Goal: Check status: Check status

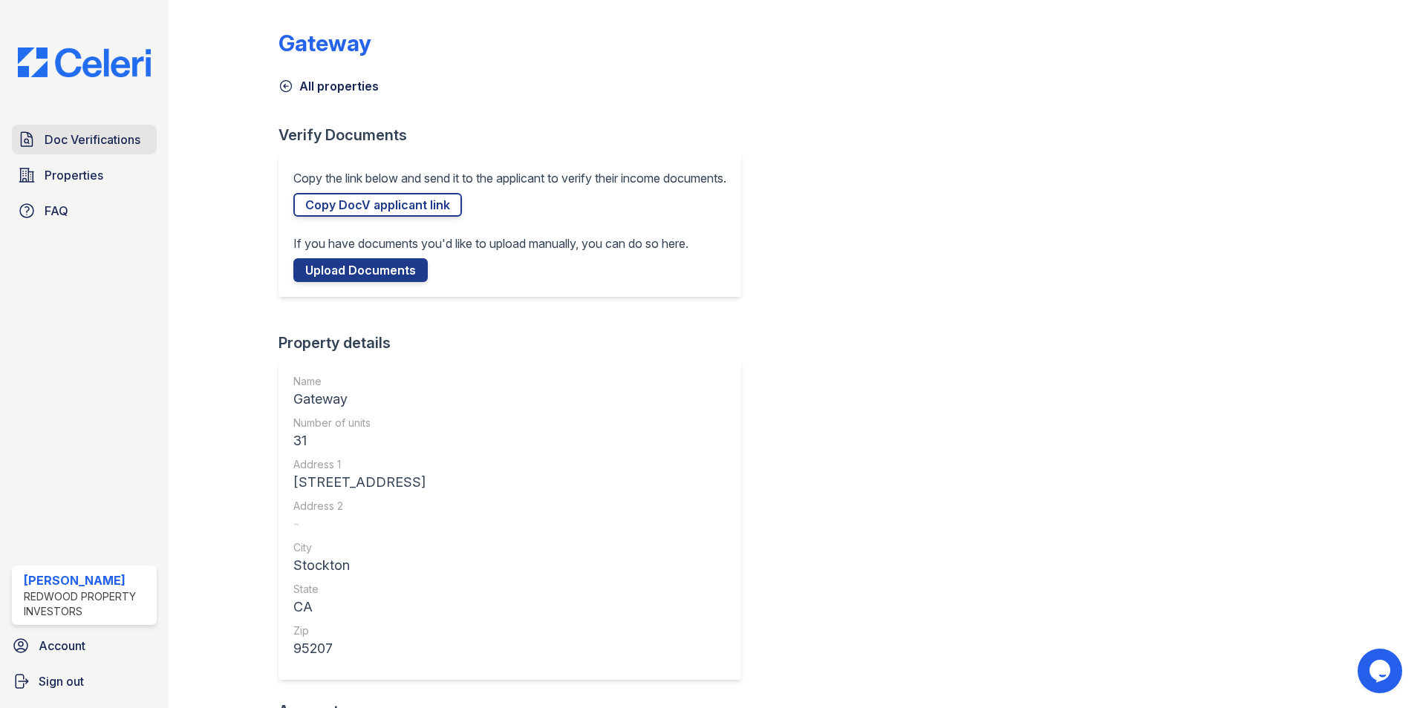
click at [106, 143] on span "Doc Verifications" at bounding box center [93, 140] width 96 height 18
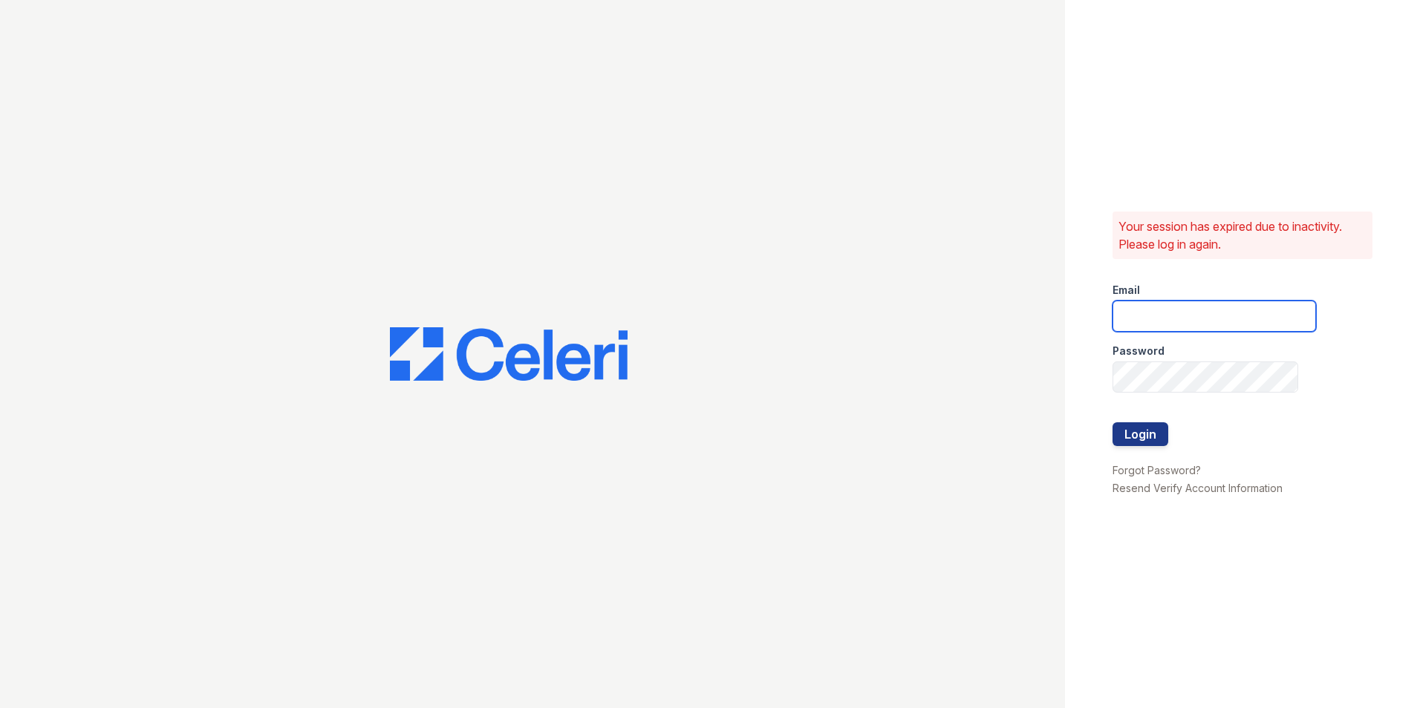
type input "paula@redwood-property.com"
click at [1150, 430] on button "Login" at bounding box center [1140, 435] width 56 height 24
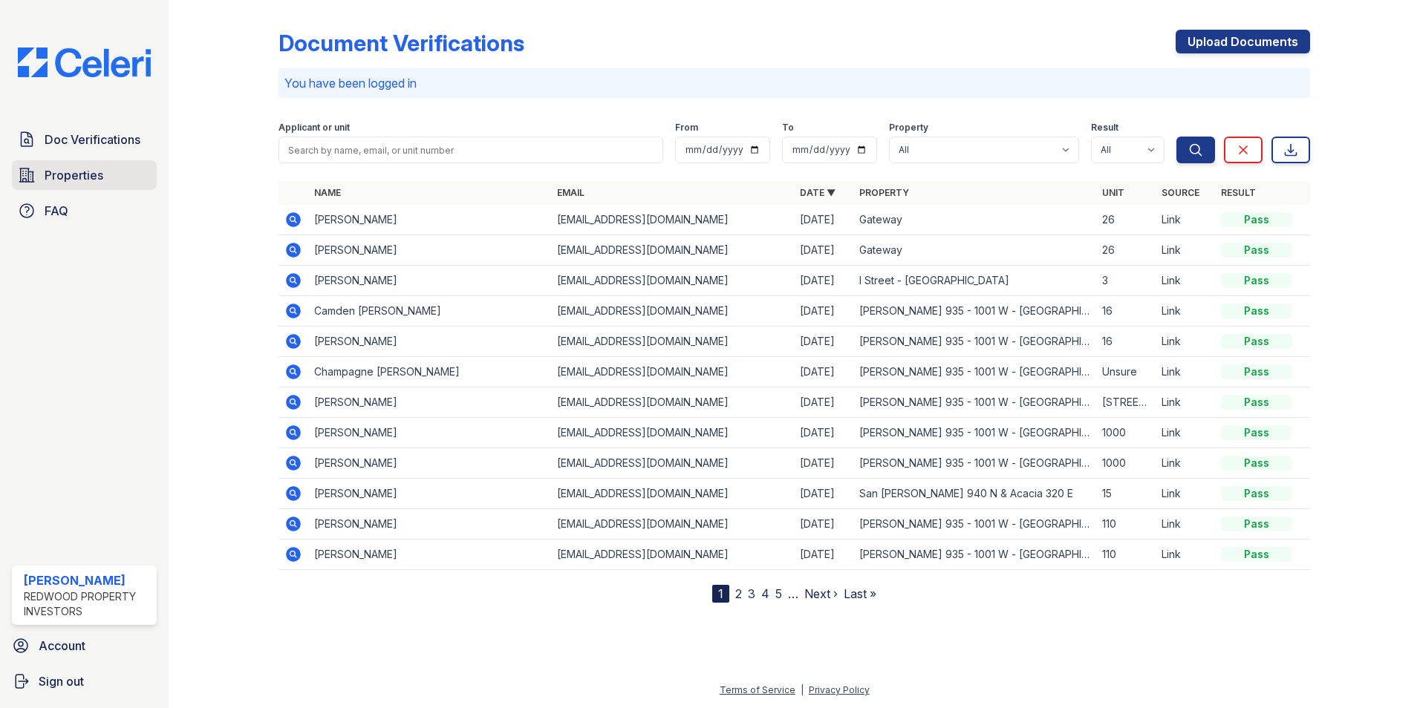
click at [79, 169] on span "Properties" at bounding box center [74, 175] width 59 height 18
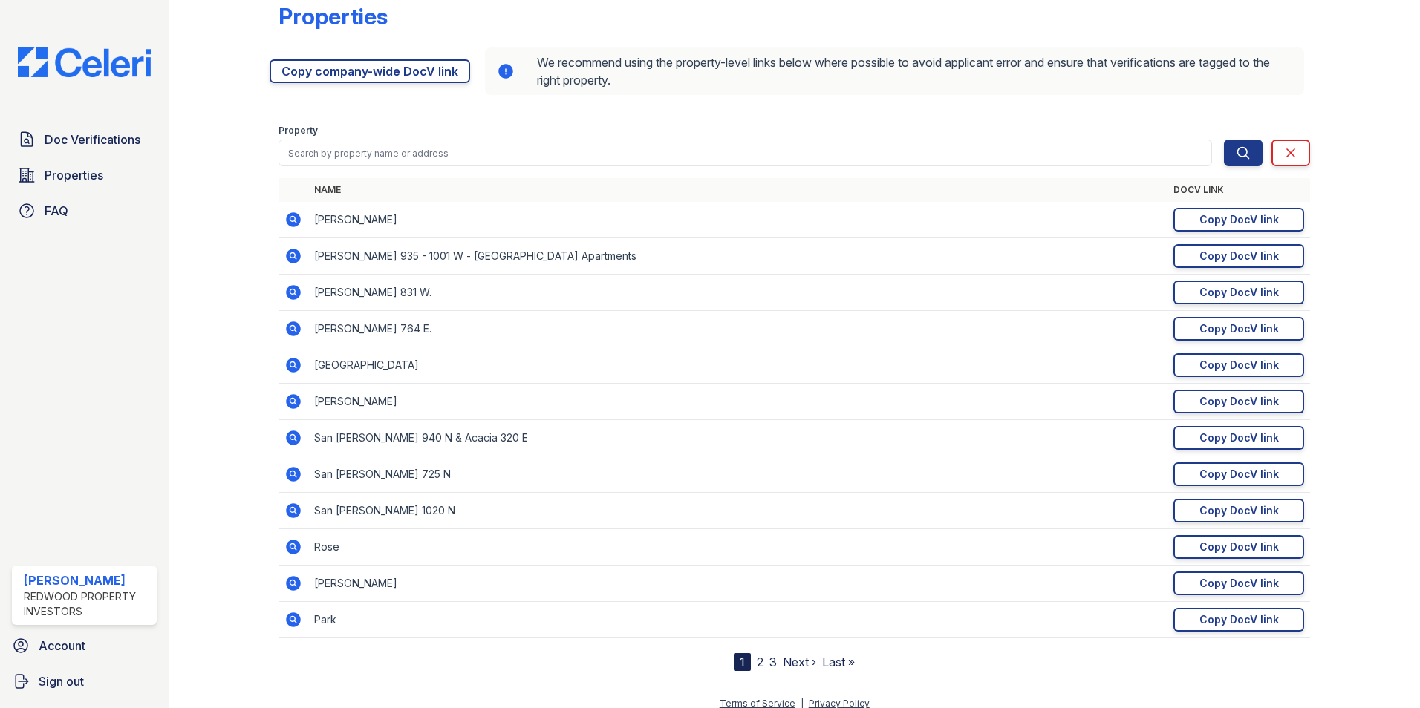
scroll to position [40, 0]
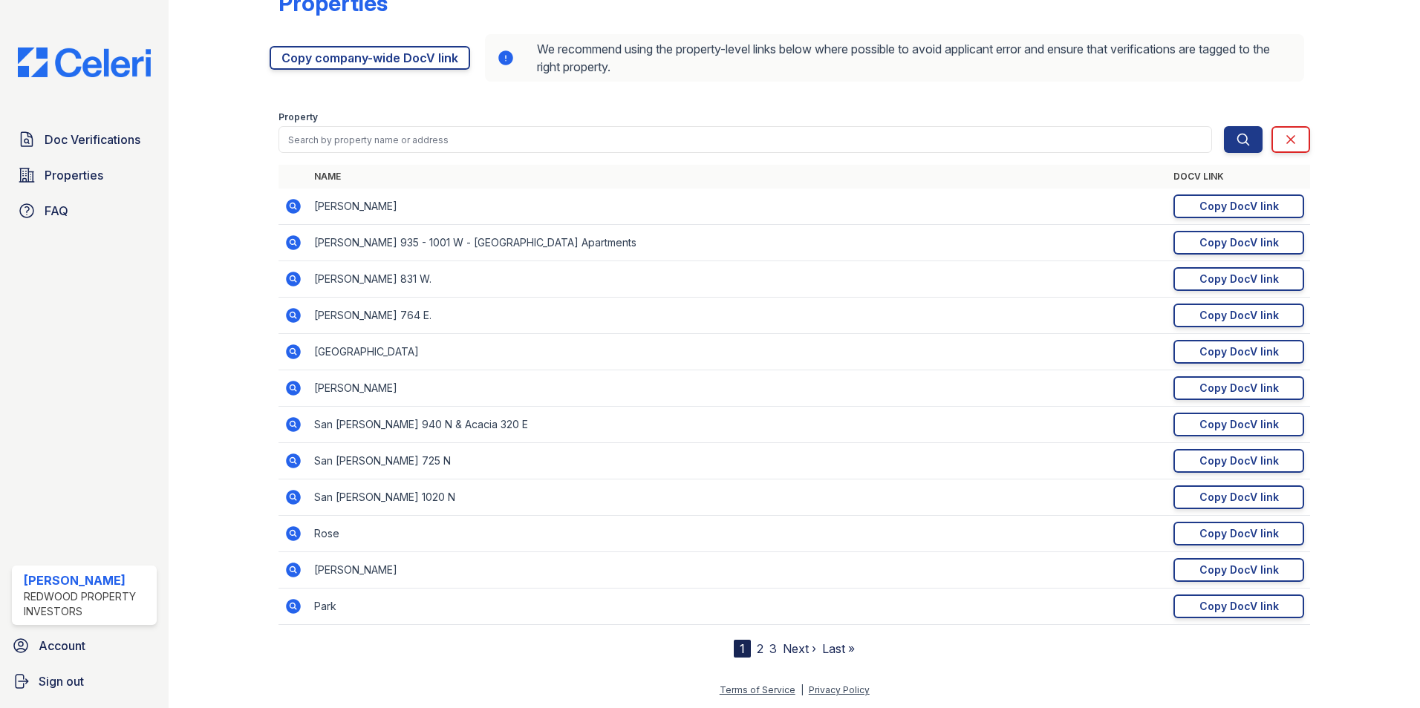
click at [757, 648] on link "2" at bounding box center [760, 649] width 7 height 15
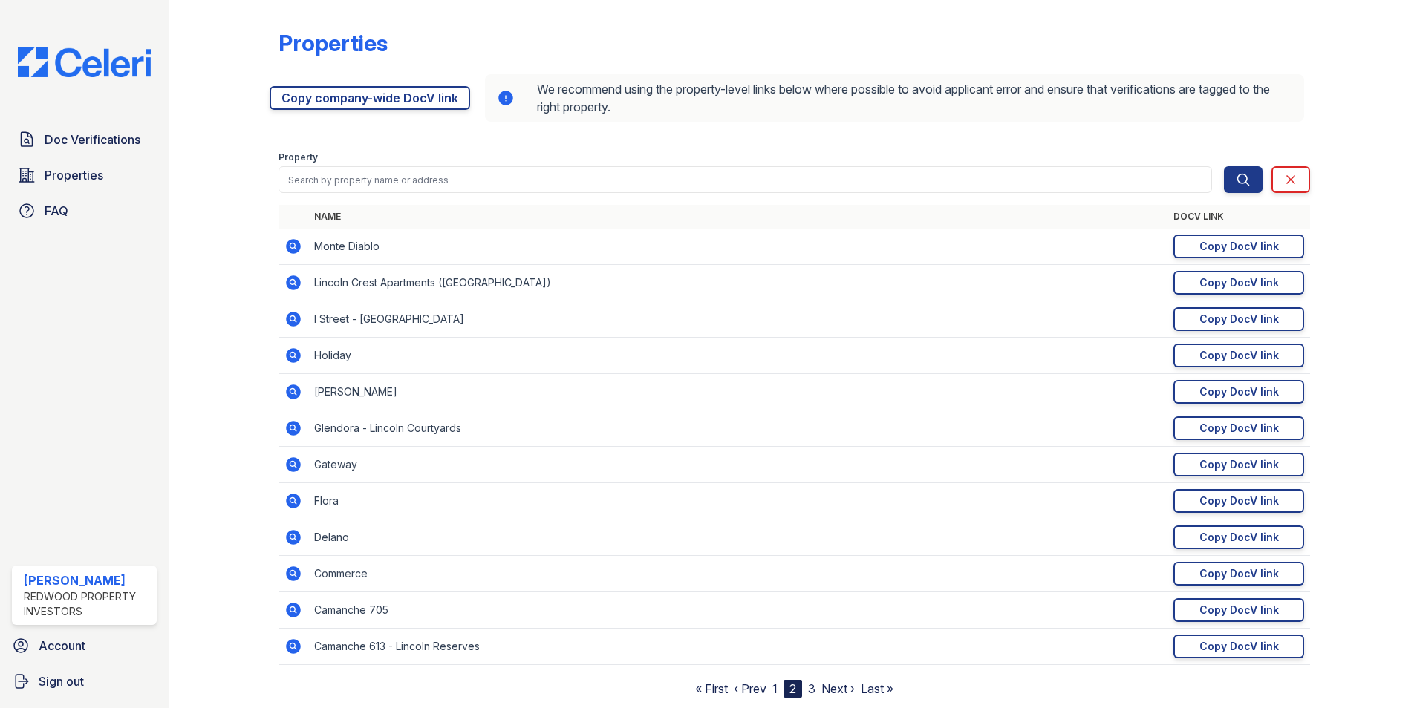
click at [288, 537] on icon at bounding box center [293, 537] width 15 height 15
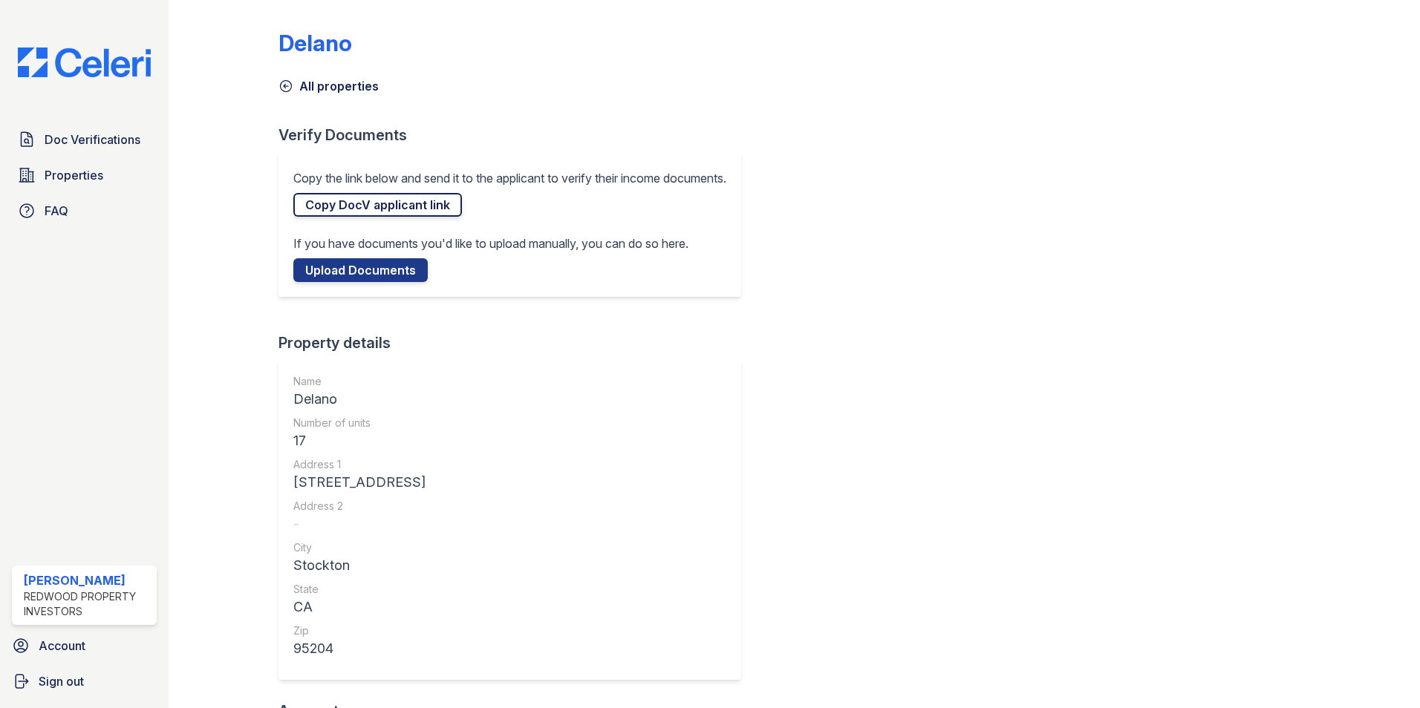
click at [352, 208] on link "Copy DocV applicant link" at bounding box center [377, 205] width 169 height 24
click at [91, 138] on span "Doc Verifications" at bounding box center [93, 140] width 96 height 18
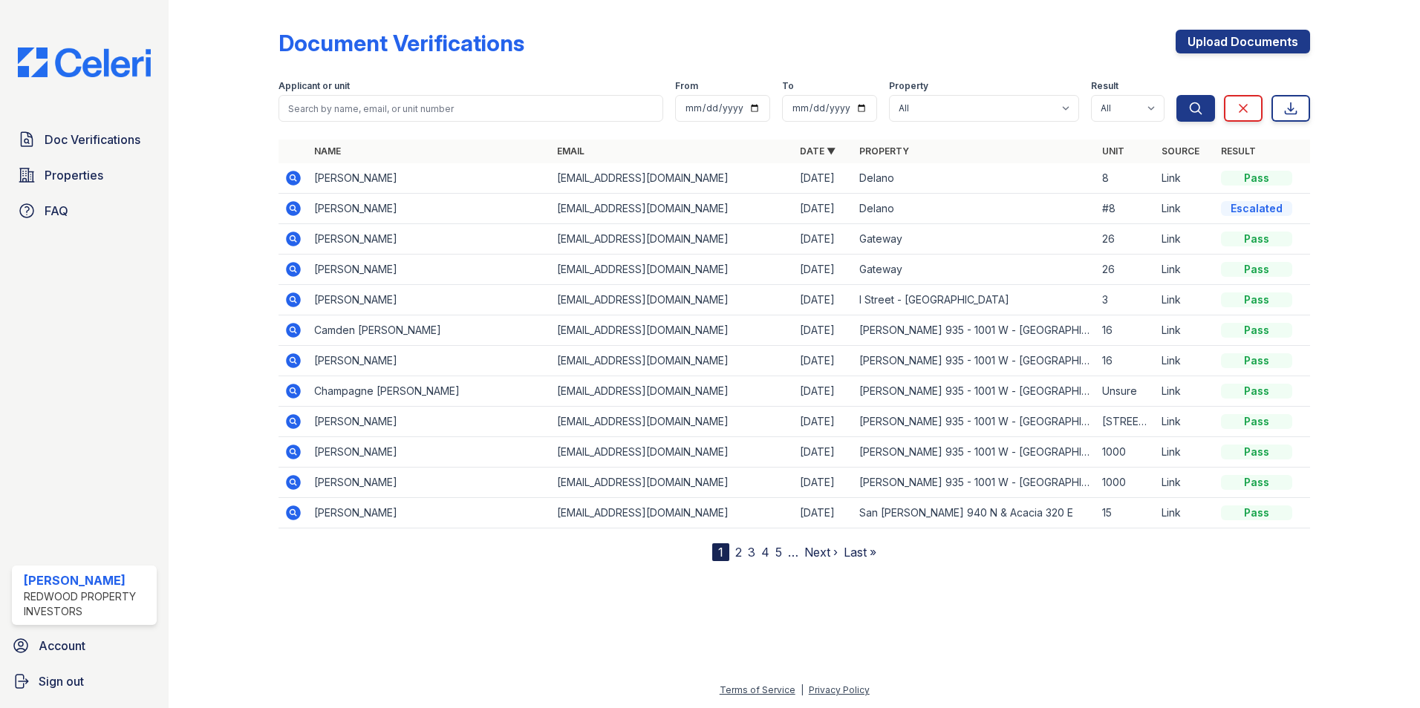
click at [291, 207] on icon at bounding box center [293, 209] width 18 height 18
click at [292, 176] on icon at bounding box center [293, 178] width 18 height 18
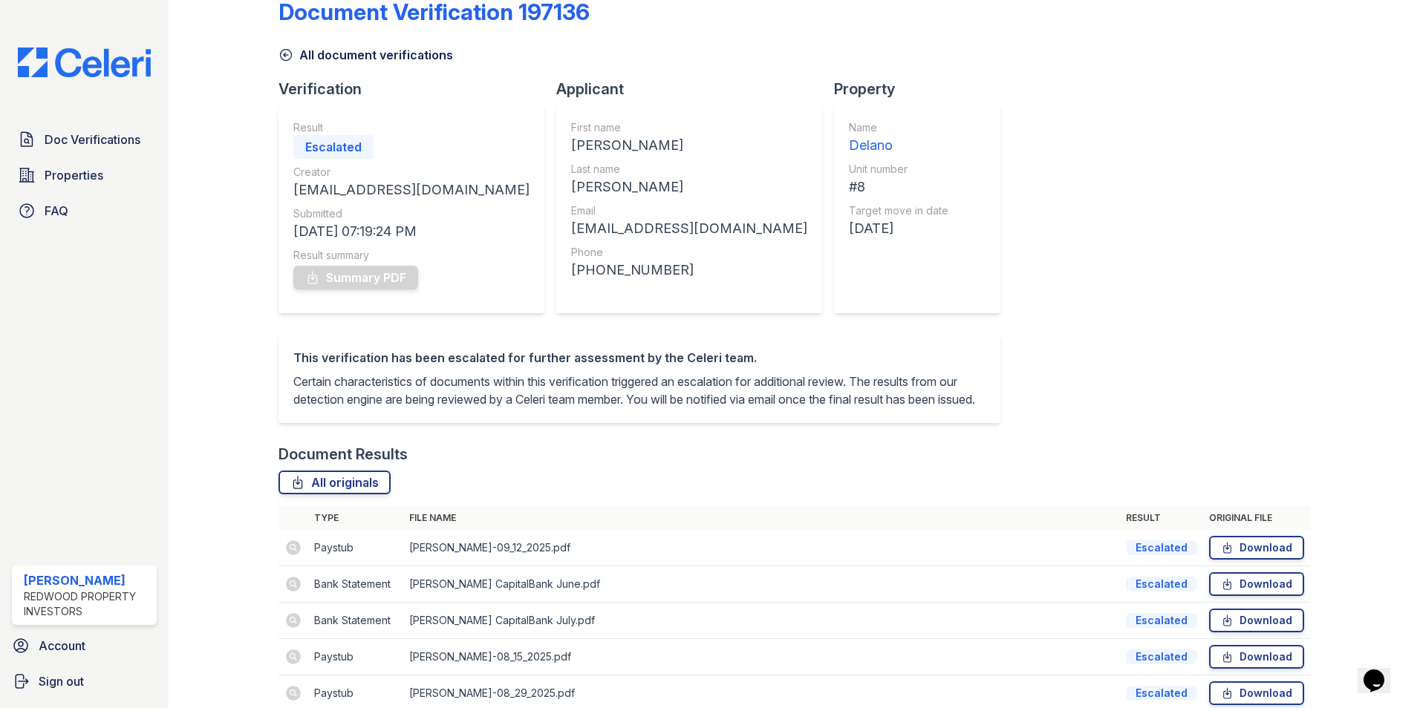
scroll to position [3, 0]
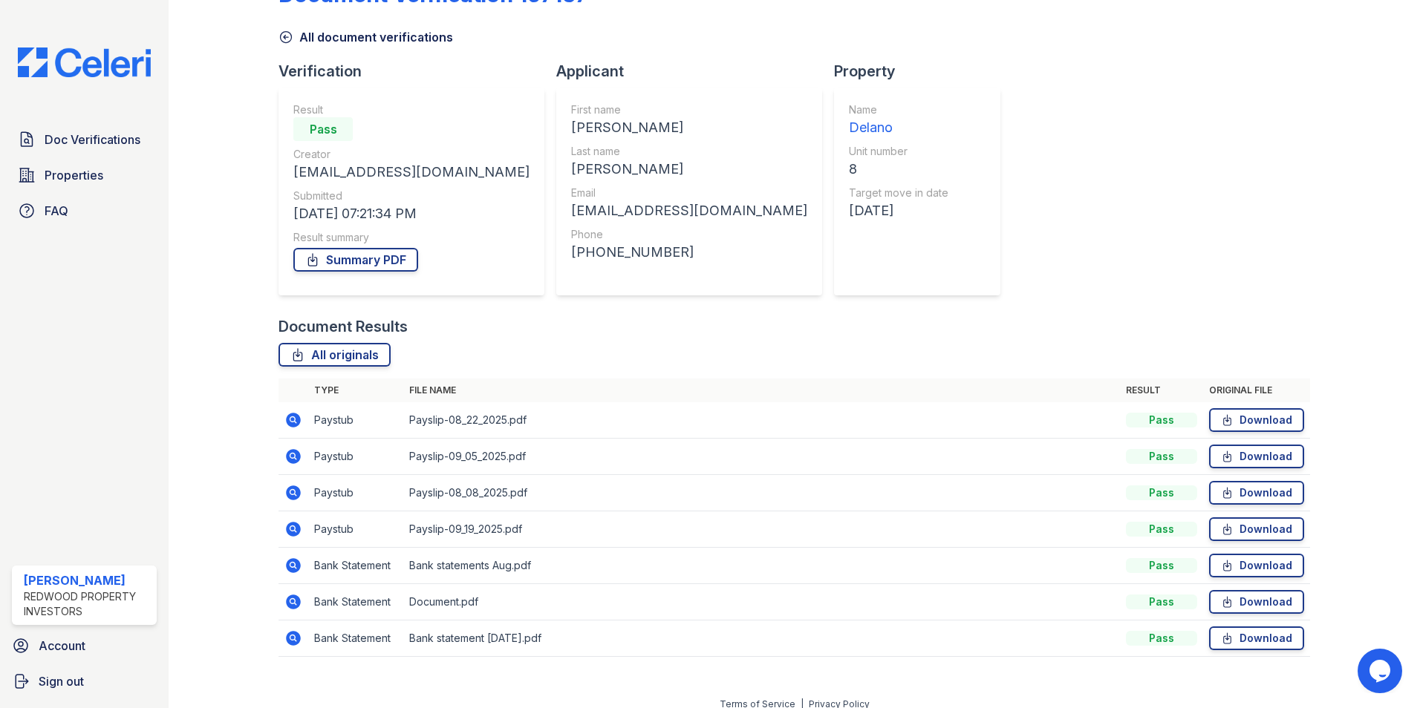
scroll to position [63, 0]
